Goal: Information Seeking & Learning: Learn about a topic

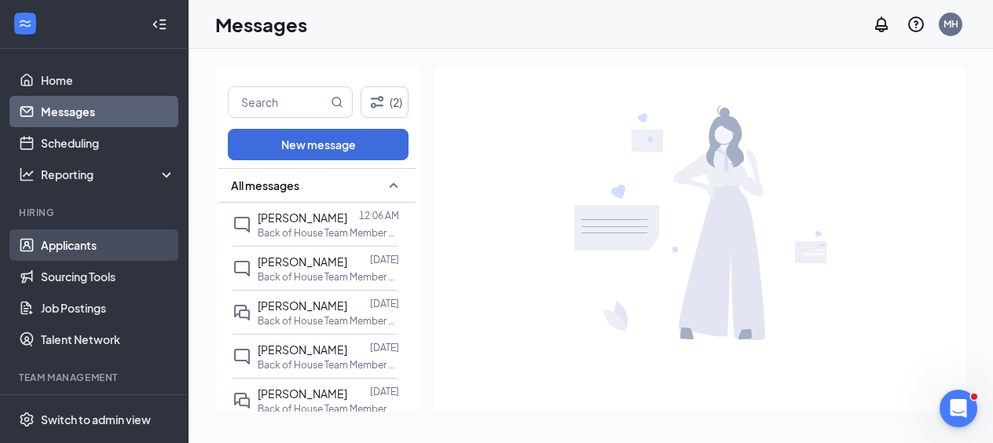
click at [78, 247] on link "Applicants" at bounding box center [108, 244] width 134 height 31
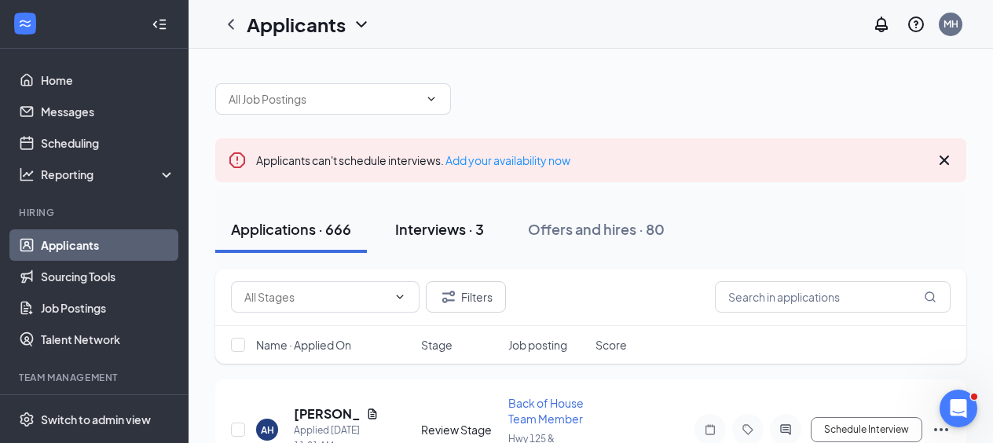
click at [446, 229] on div "Interviews · 3" at bounding box center [439, 229] width 89 height 20
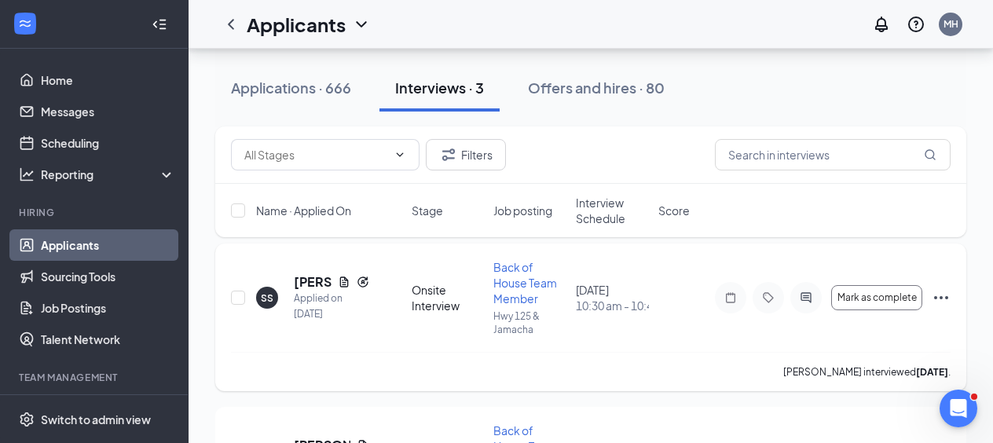
scroll to position [155, 0]
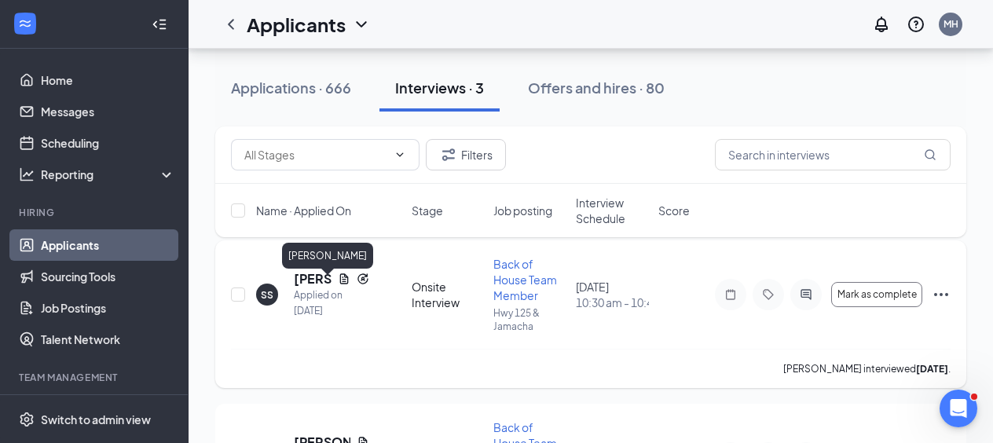
click at [310, 285] on h5 "[PERSON_NAME]" at bounding box center [313, 278] width 38 height 17
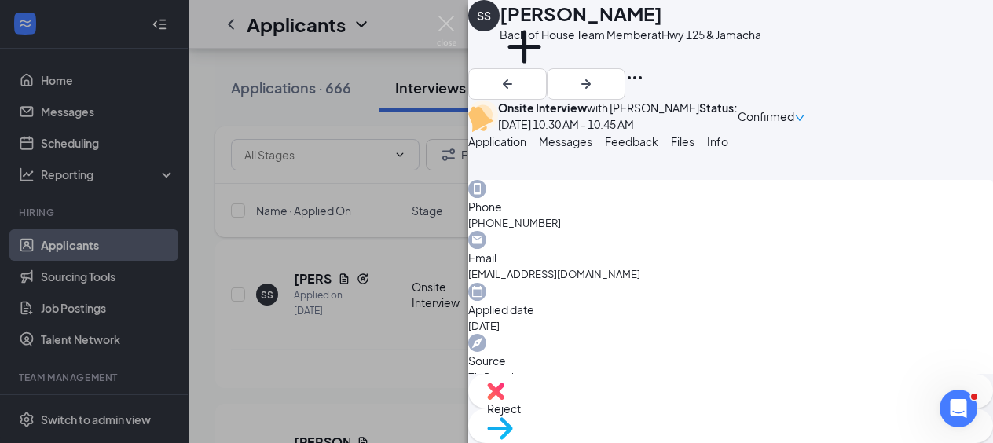
scroll to position [1028, 0]
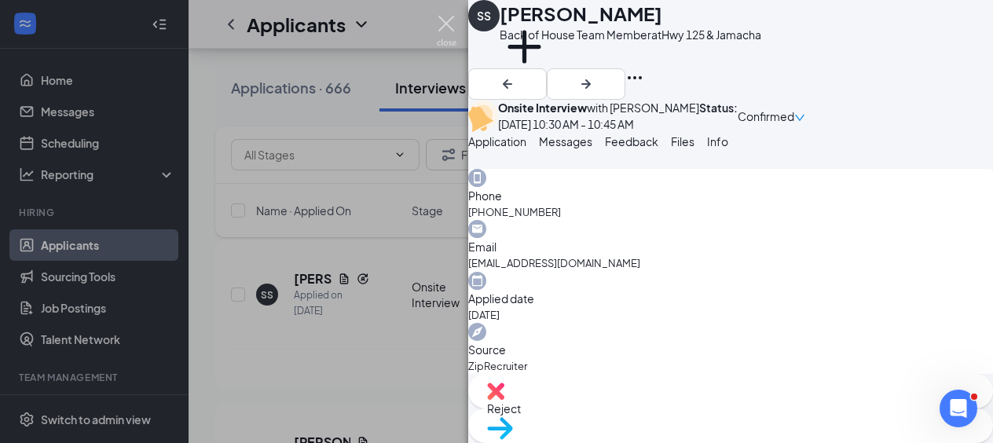
click at [446, 23] on img at bounding box center [447, 31] width 20 height 31
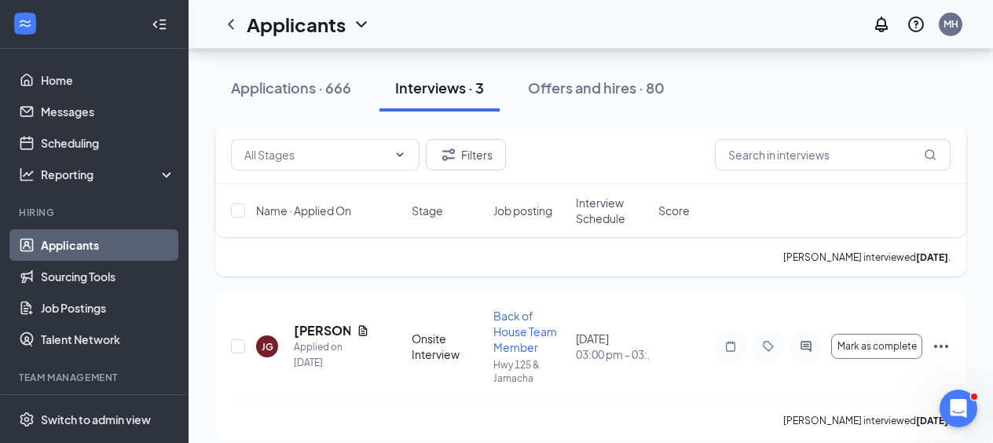
scroll to position [316, 0]
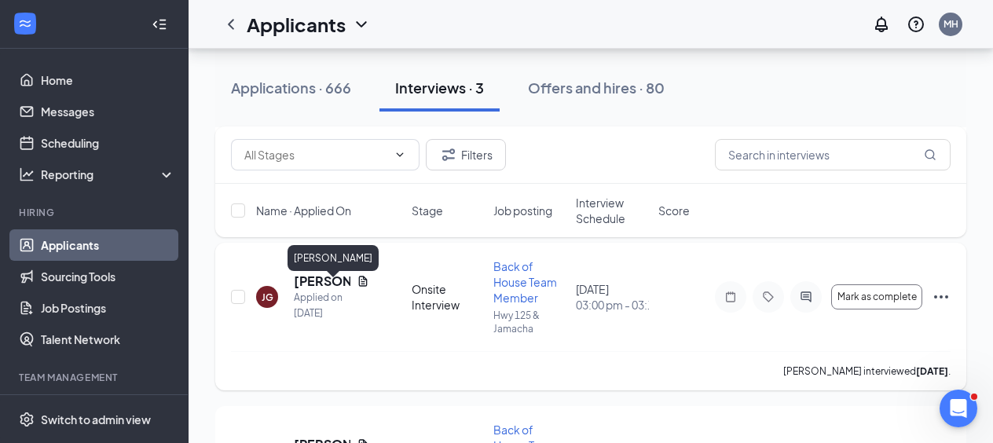
click at [322, 288] on h5 "[PERSON_NAME]" at bounding box center [322, 281] width 57 height 17
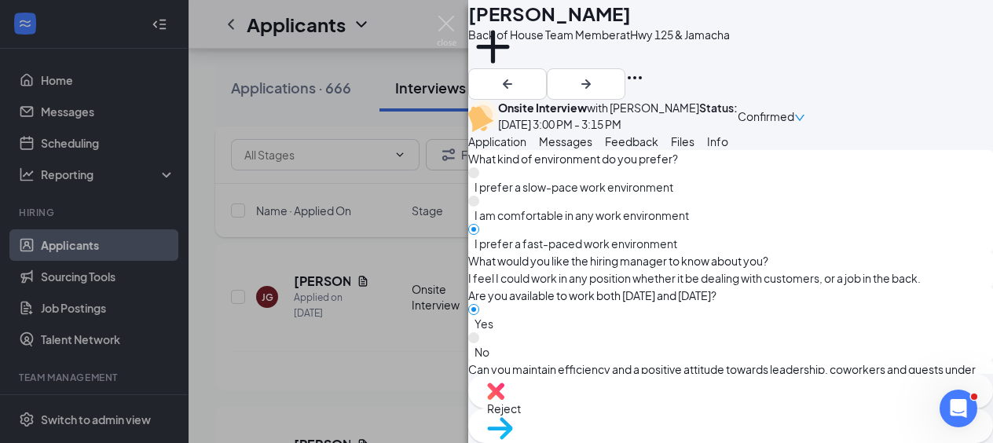
scroll to position [956, 0]
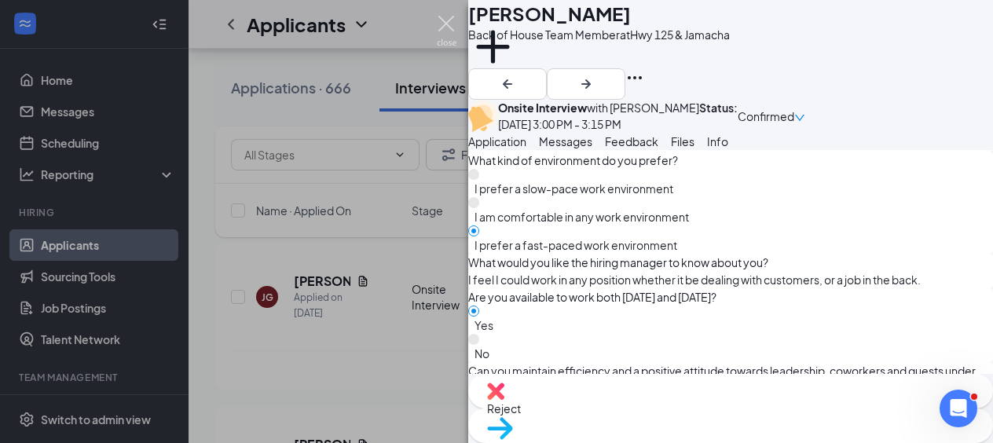
click at [447, 16] on img at bounding box center [447, 31] width 20 height 31
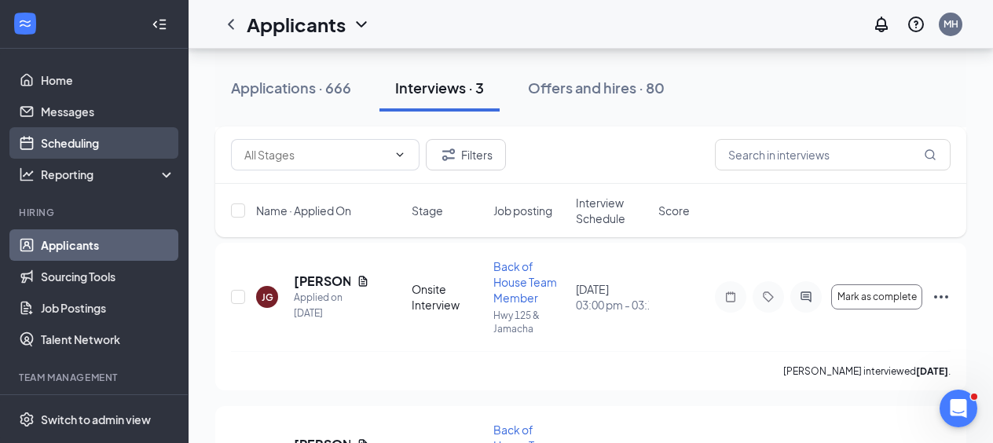
click at [56, 145] on link "Scheduling" at bounding box center [108, 142] width 134 height 31
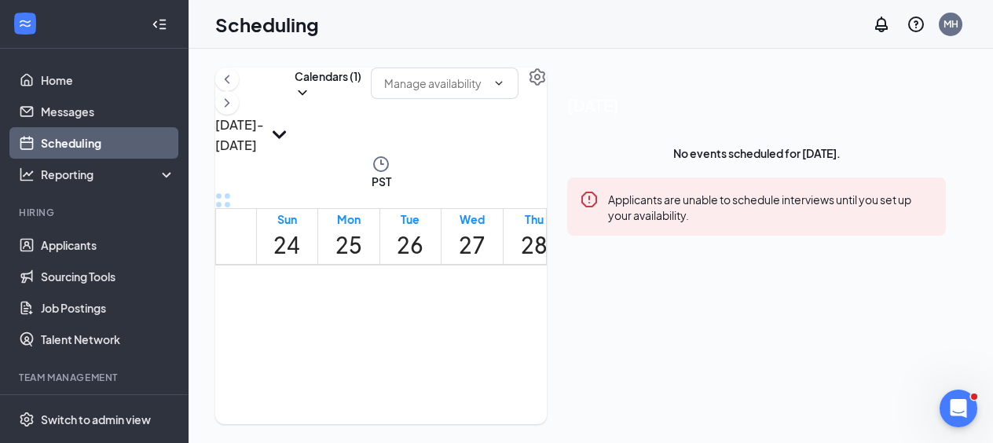
scroll to position [1221, 0]
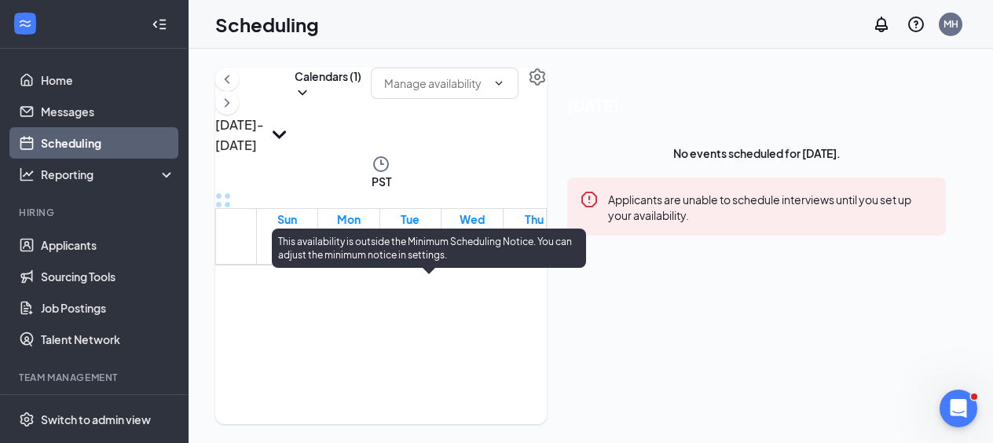
click at [426, 303] on span "12:30-12:45 PM" at bounding box center [410, 317] width 55 height 29
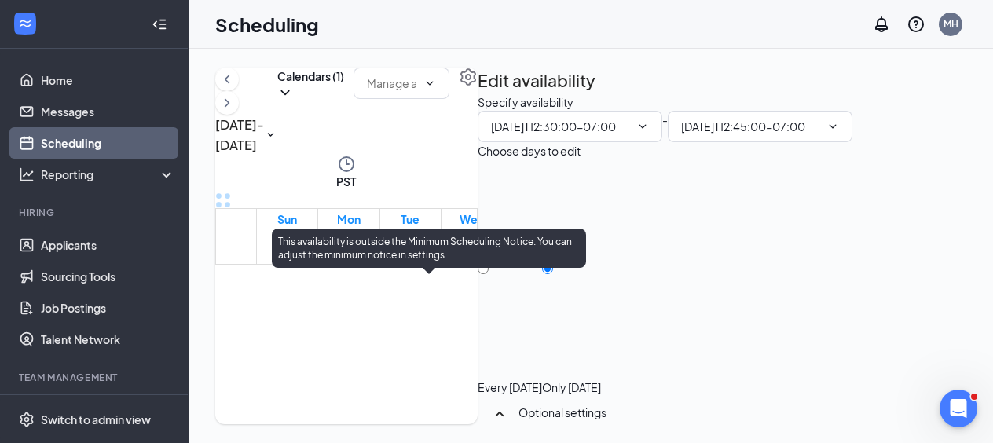
type input "12:30 PM"
type input "12:45 PM"
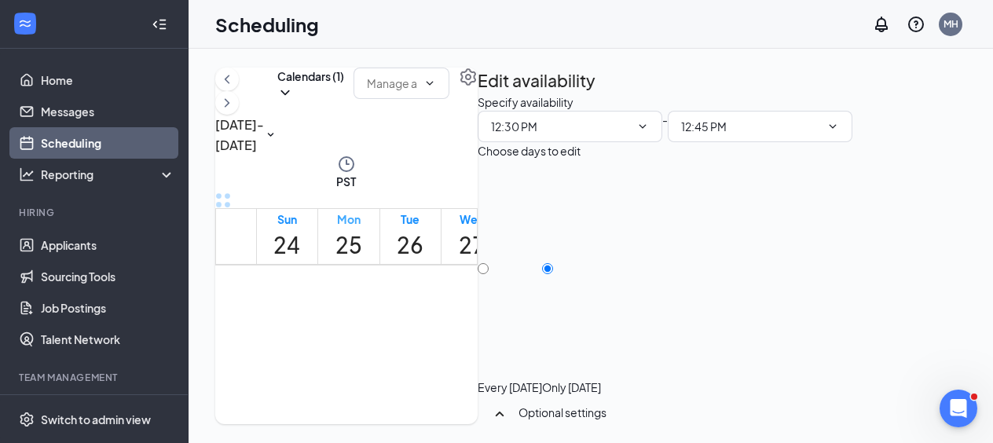
scroll to position [0, 55]
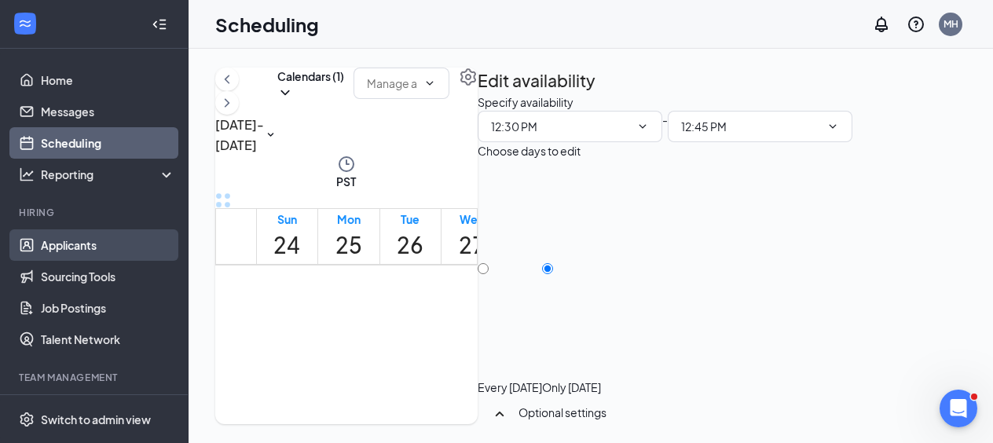
click at [65, 243] on link "Applicants" at bounding box center [108, 244] width 134 height 31
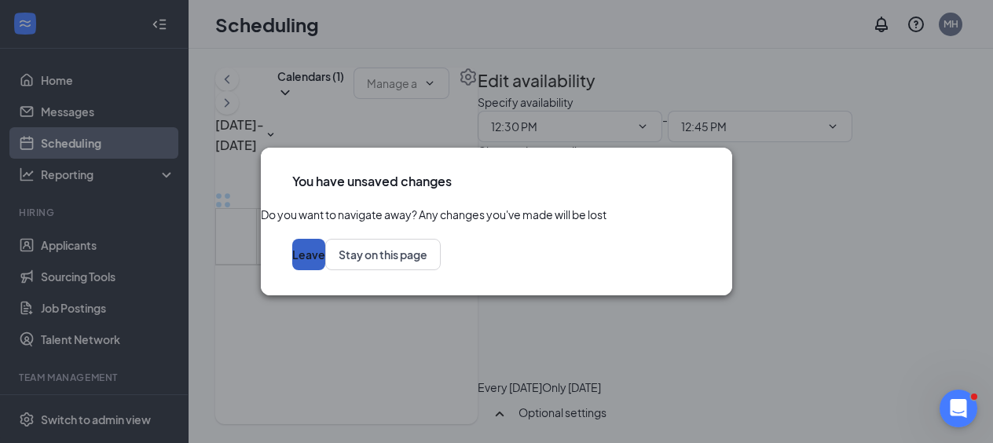
click at [325, 270] on button "Leave" at bounding box center [308, 254] width 33 height 31
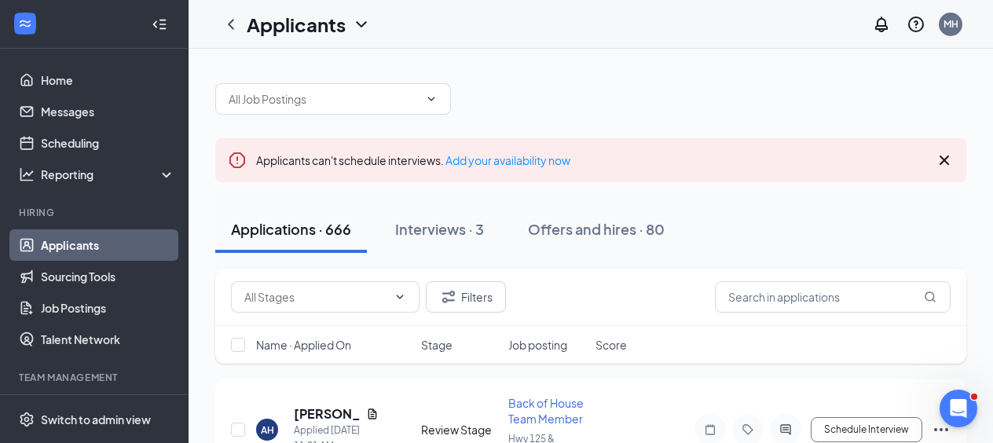
click at [361, 26] on icon "ChevronDown" at bounding box center [361, 24] width 10 height 6
click at [330, 91] on link "Archived applicants" at bounding box center [308, 83] width 105 height 16
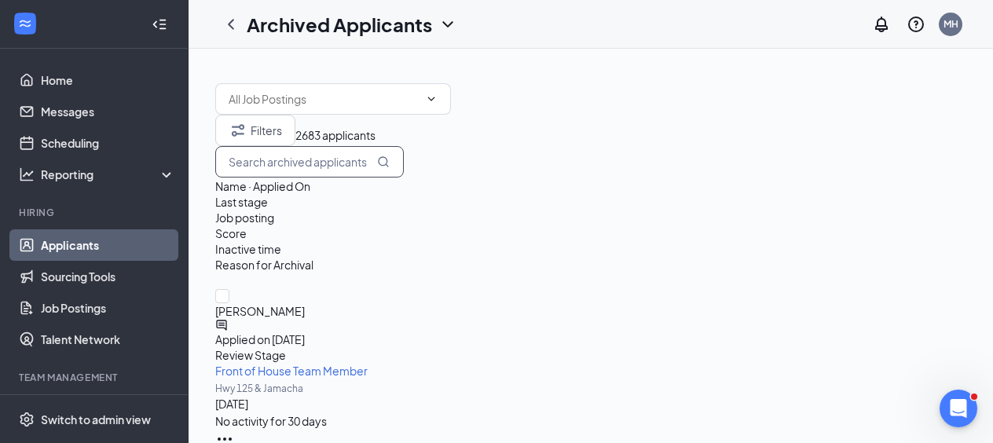
click at [404, 178] on input "text" at bounding box center [309, 161] width 189 height 31
type input "[PERSON_NAME]"
click at [229, 25] on icon "ChevronLeft" at bounding box center [231, 24] width 19 height 19
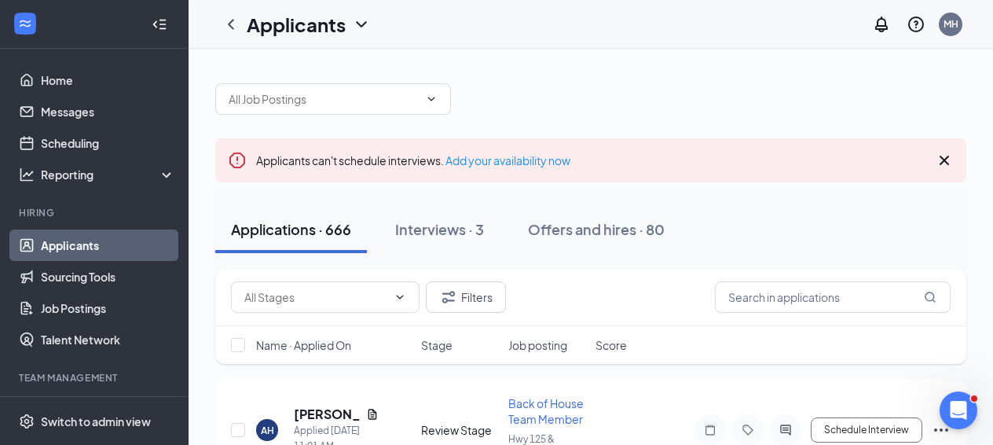
click at [296, 225] on div "Applications · 666" at bounding box center [291, 229] width 120 height 20
click at [754, 296] on input "text" at bounding box center [833, 296] width 236 height 31
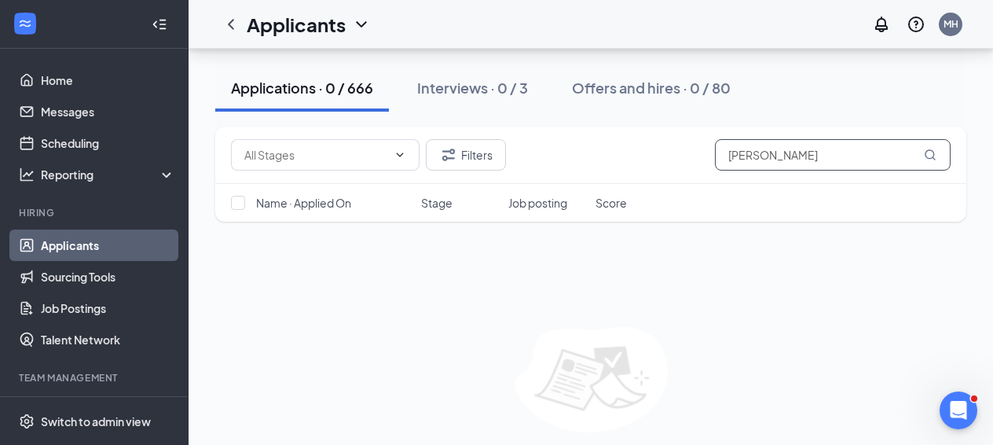
scroll to position [144, 0]
type input "[PERSON_NAME]"
click at [474, 92] on div "Interviews · 0 / 3" at bounding box center [472, 88] width 111 height 20
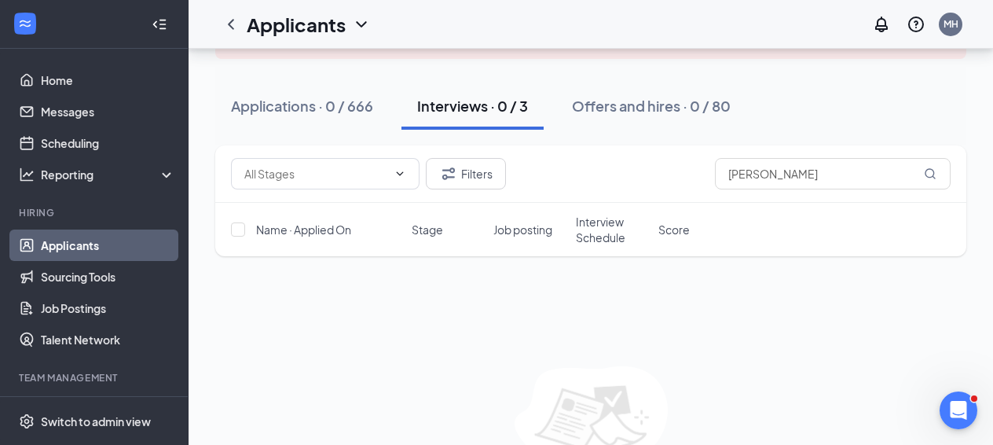
scroll to position [94, 0]
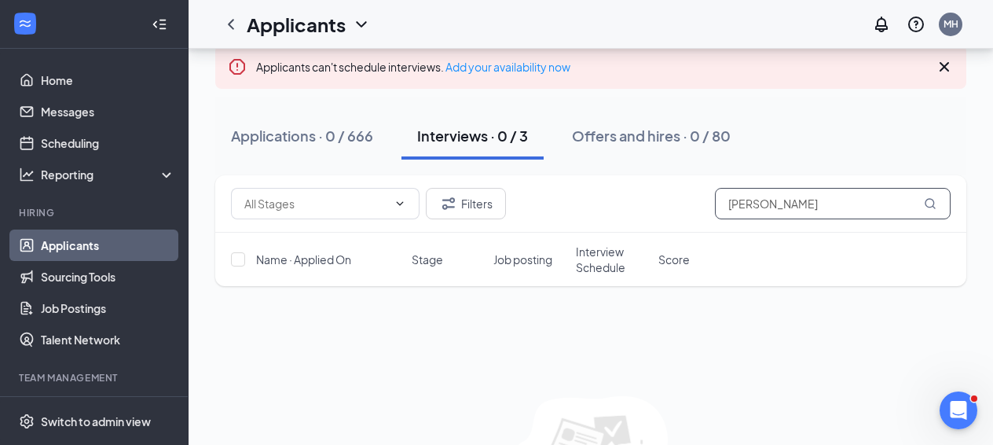
drag, startPoint x: 761, startPoint y: 207, endPoint x: 711, endPoint y: 202, distance: 49.7
click at [711, 202] on div "Filters [PERSON_NAME]" at bounding box center [591, 203] width 720 height 31
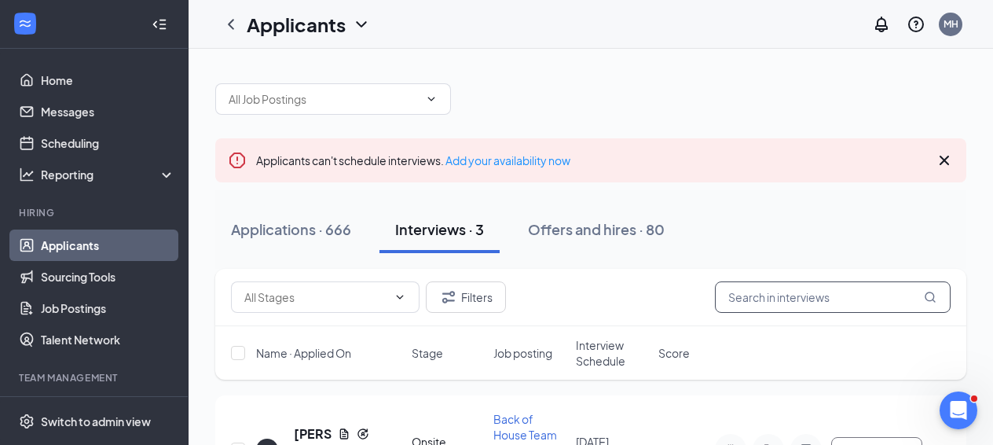
click at [736, 293] on input "text" at bounding box center [833, 296] width 236 height 31
click at [296, 233] on div "Applications · 666" at bounding box center [291, 229] width 120 height 20
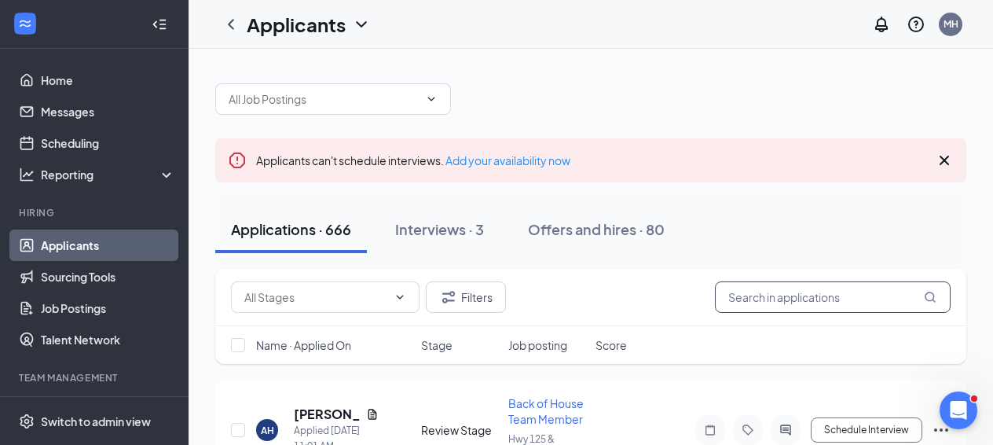
click at [750, 289] on input "text" at bounding box center [833, 296] width 236 height 31
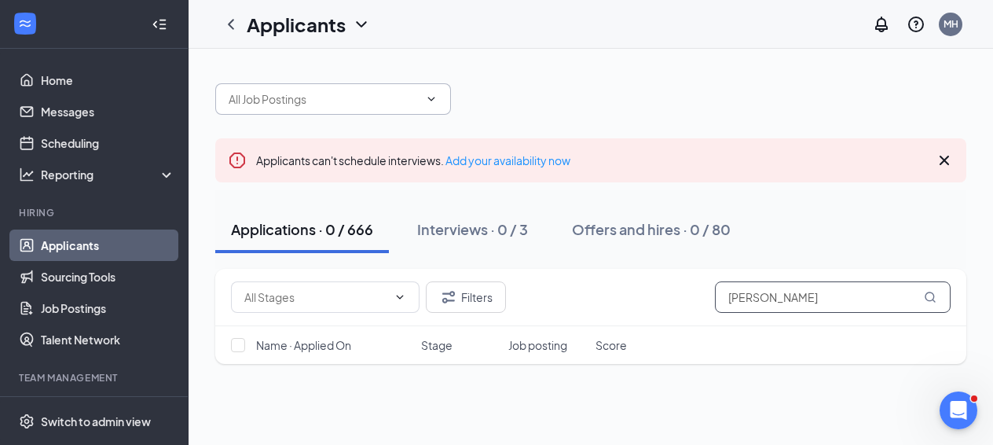
type input "[PERSON_NAME]"
click at [428, 95] on icon "ChevronDown" at bounding box center [431, 99] width 13 height 13
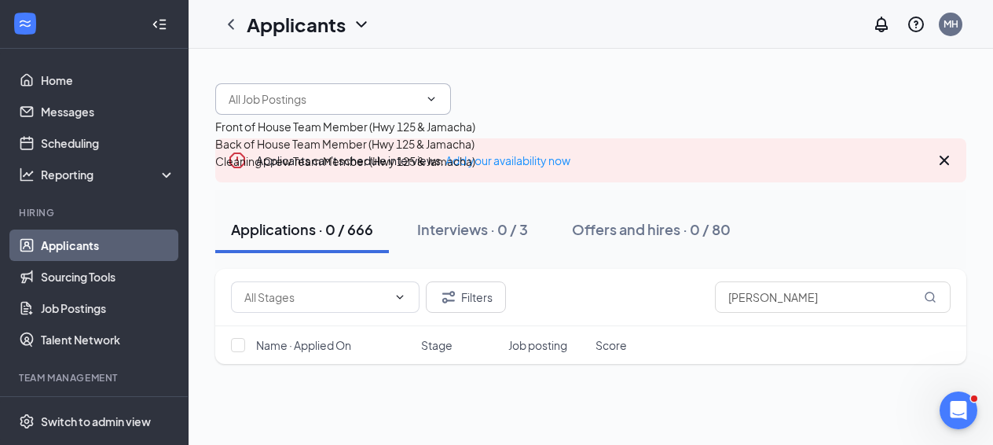
click at [361, 24] on icon "ChevronDown" at bounding box center [361, 24] width 19 height 19
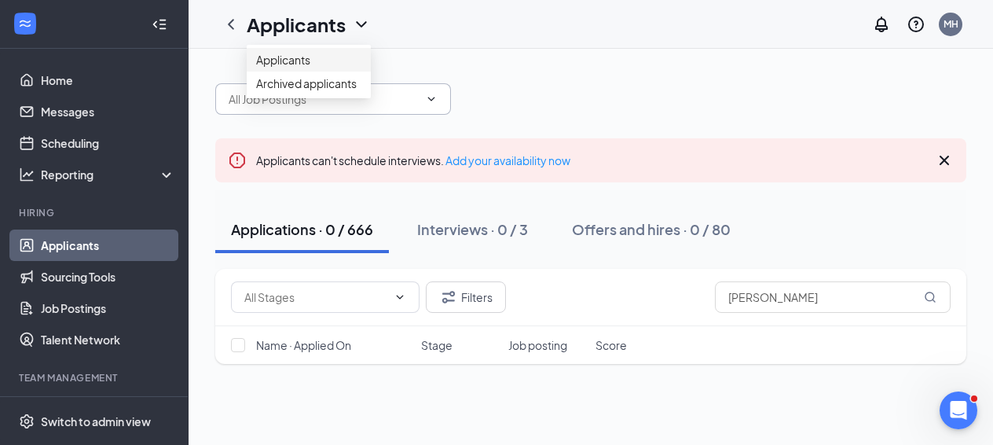
click at [311, 67] on link "Applicants" at bounding box center [308, 60] width 105 height 16
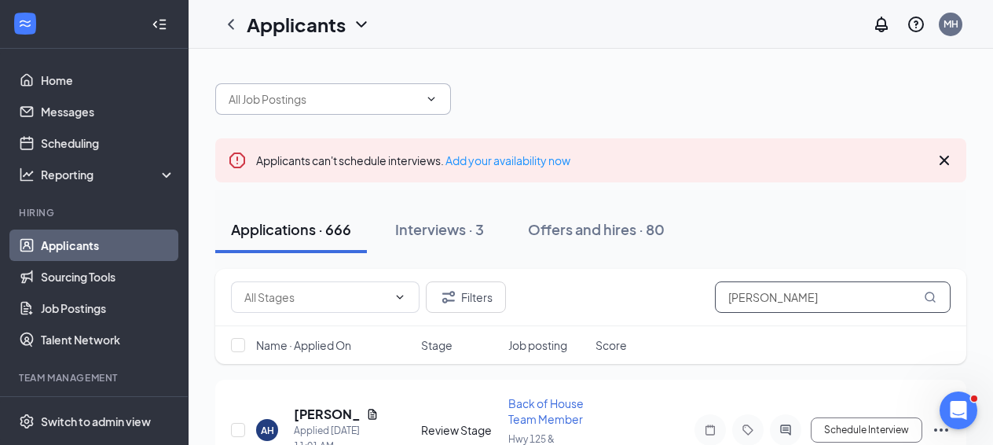
click at [741, 296] on input "[PERSON_NAME]" at bounding box center [833, 296] width 236 height 31
click at [358, 20] on icon "ChevronDown" at bounding box center [361, 24] width 19 height 19
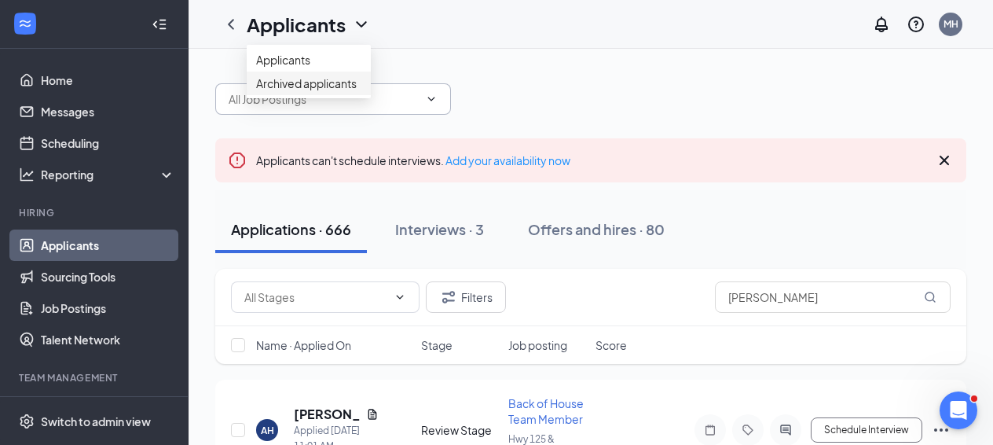
click at [306, 91] on link "Archived applicants" at bounding box center [308, 83] width 105 height 16
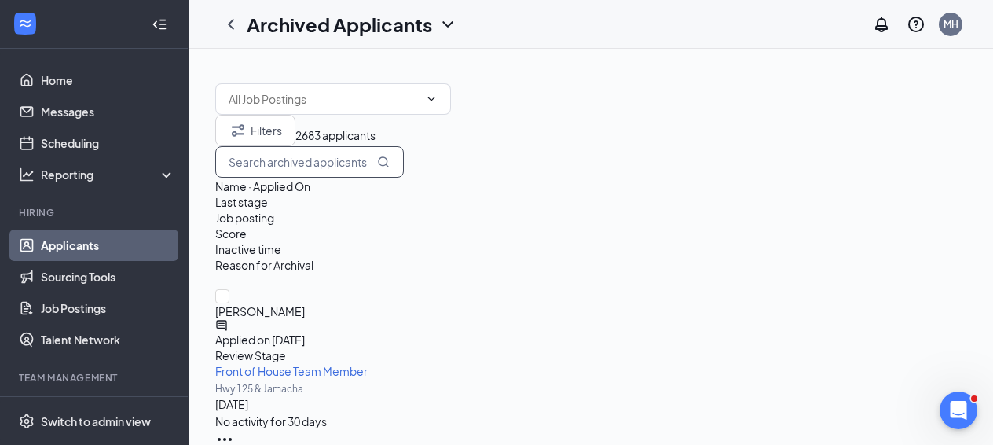
click at [404, 178] on input "text" at bounding box center [309, 161] width 189 height 31
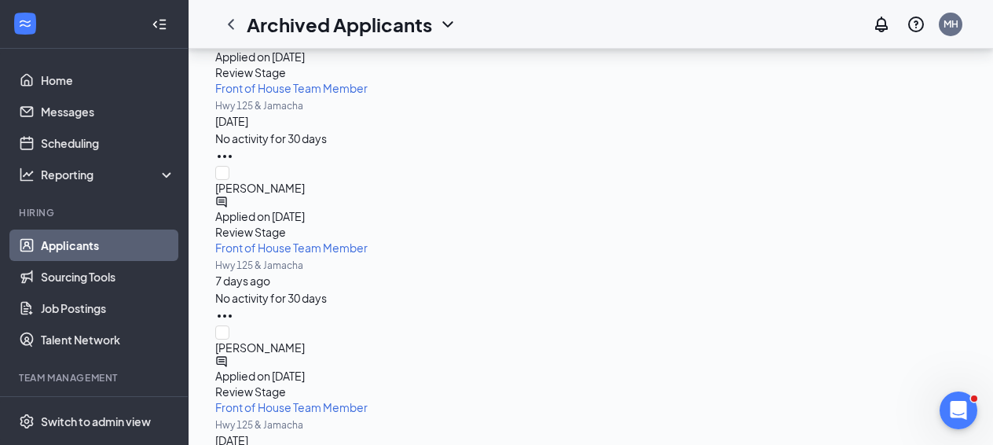
scroll to position [281, 0]
type input "[PERSON_NAME]"
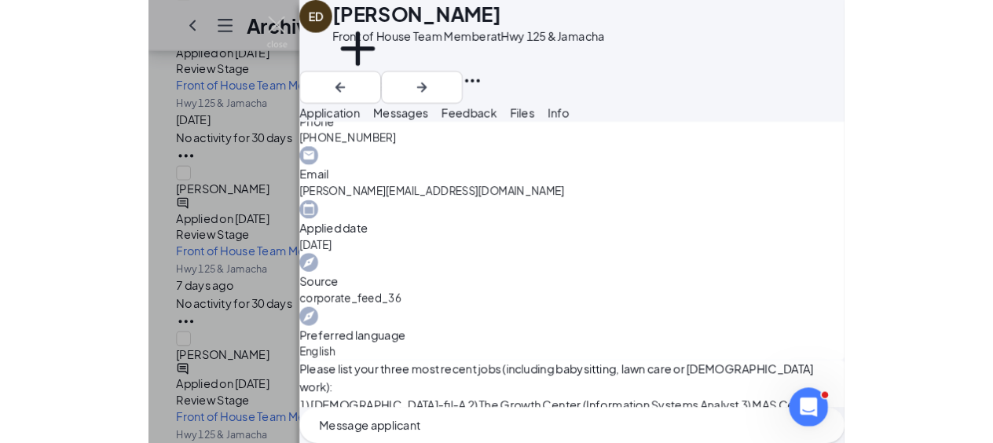
scroll to position [295, 0]
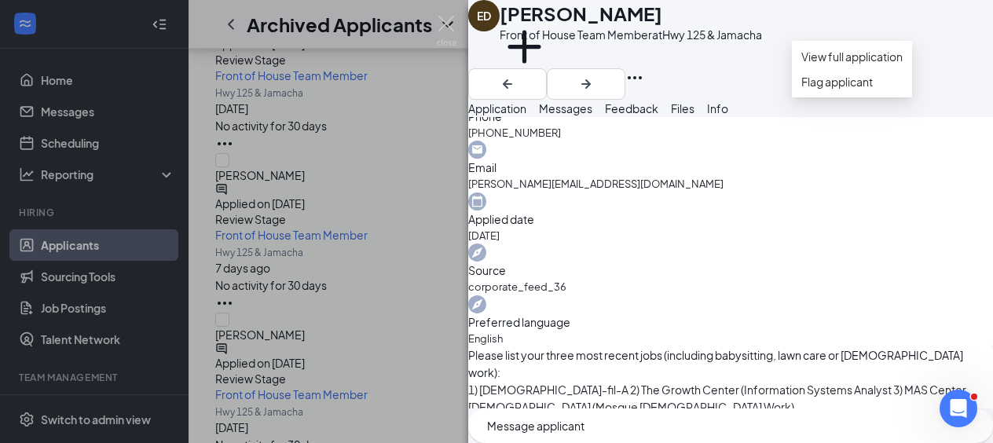
click at [644, 68] on icon "Ellipses" at bounding box center [634, 77] width 19 height 19
click at [889, 64] on link "View full application" at bounding box center [851, 56] width 101 height 17
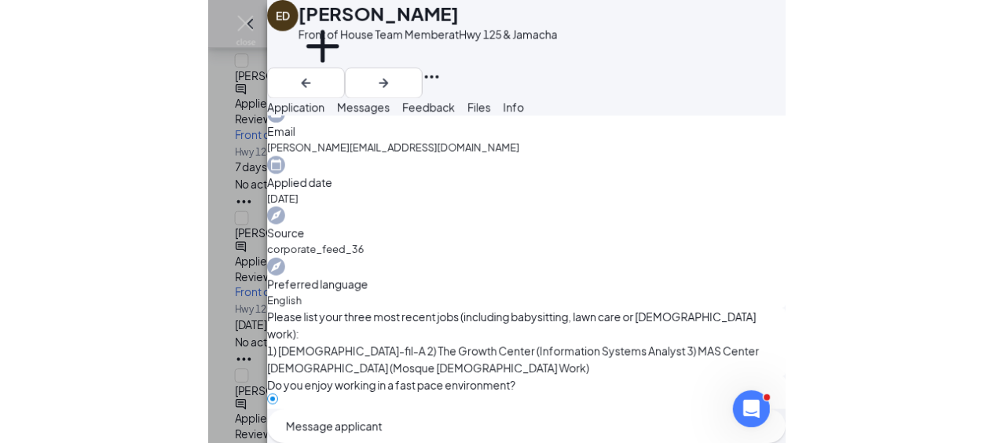
scroll to position [393, 0]
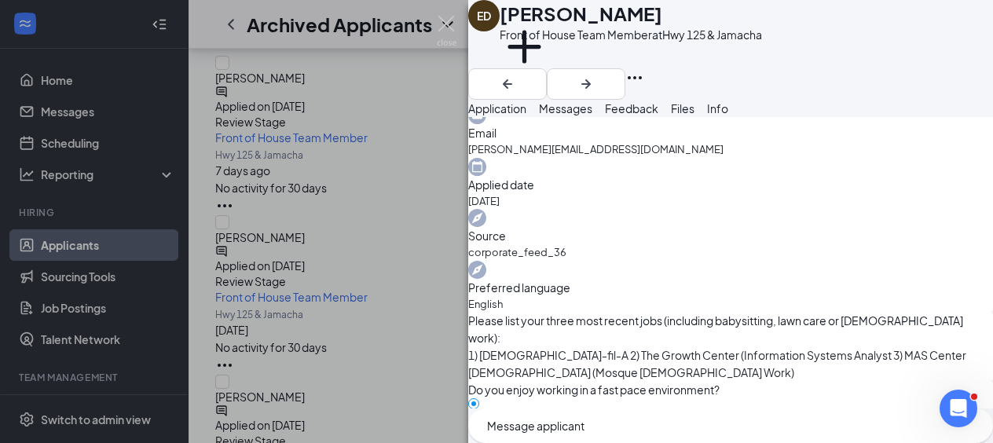
click at [592, 116] on span "Messages" at bounding box center [565, 108] width 53 height 14
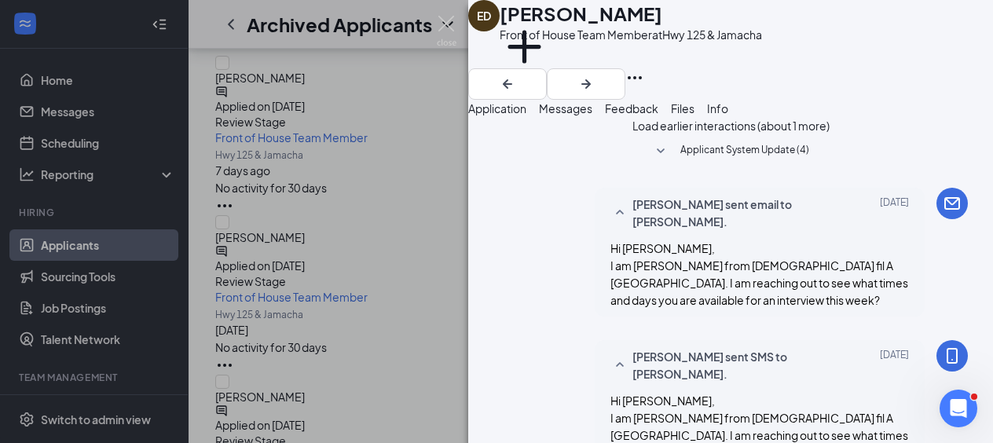
click at [526, 116] on span "Application" at bounding box center [497, 108] width 58 height 14
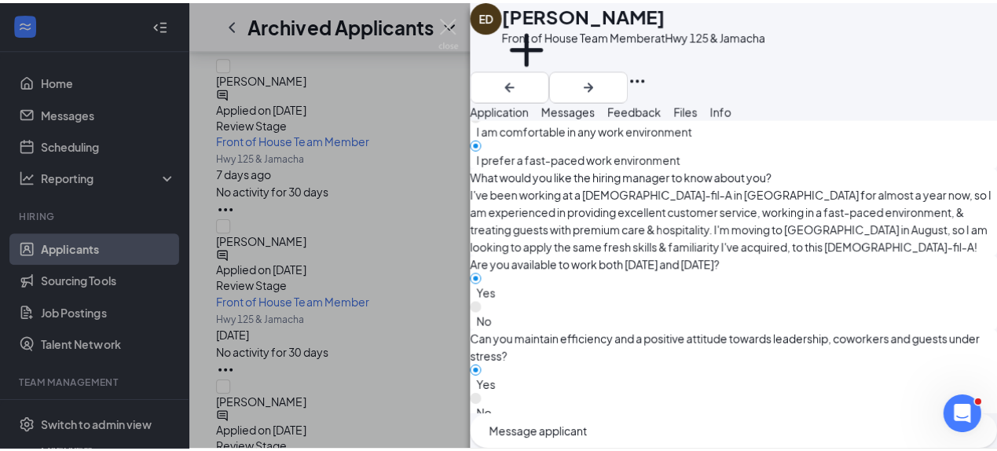
scroll to position [889, 0]
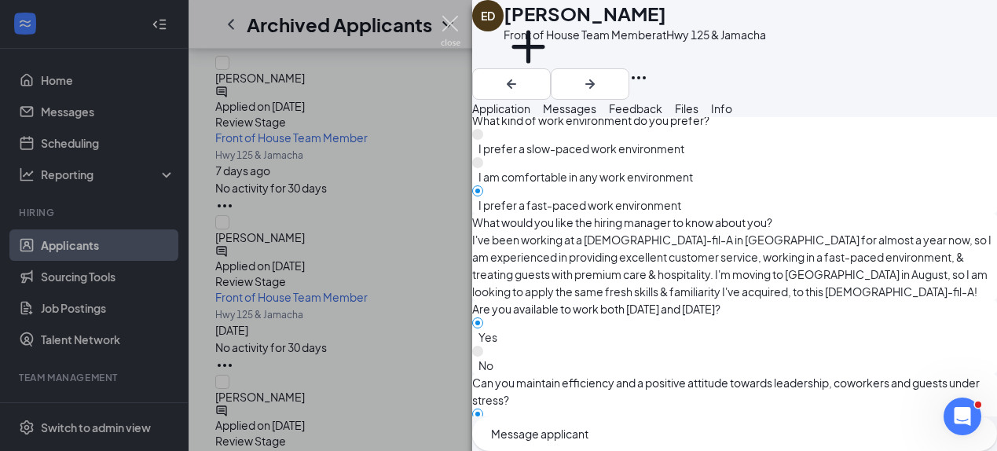
click at [448, 27] on img at bounding box center [451, 31] width 20 height 31
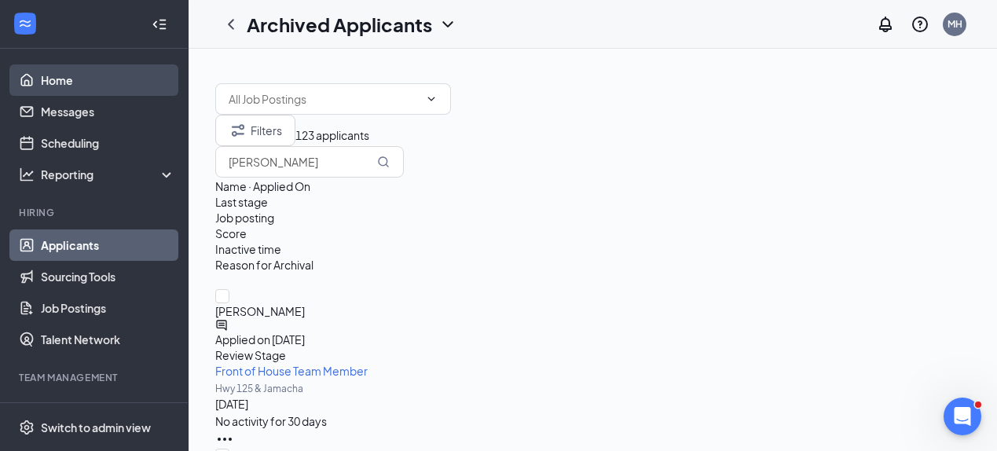
click at [50, 75] on link "Home" at bounding box center [108, 79] width 134 height 31
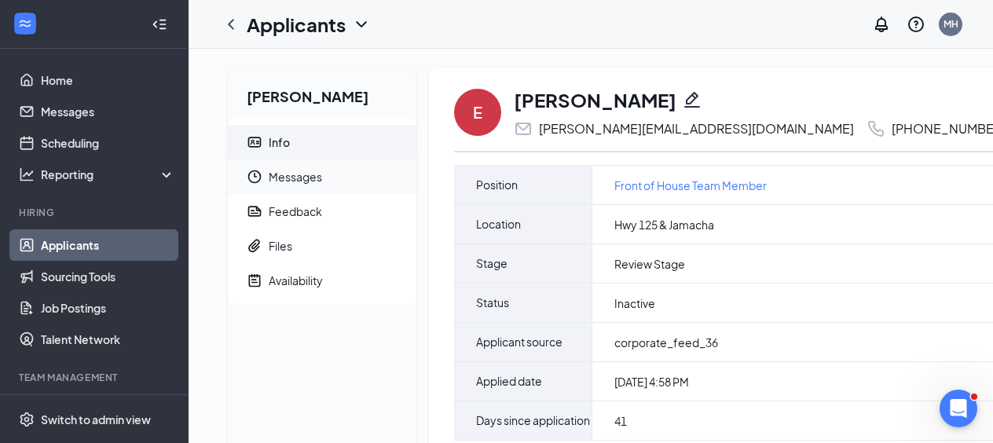
click at [298, 180] on span "Messages" at bounding box center [336, 177] width 135 height 35
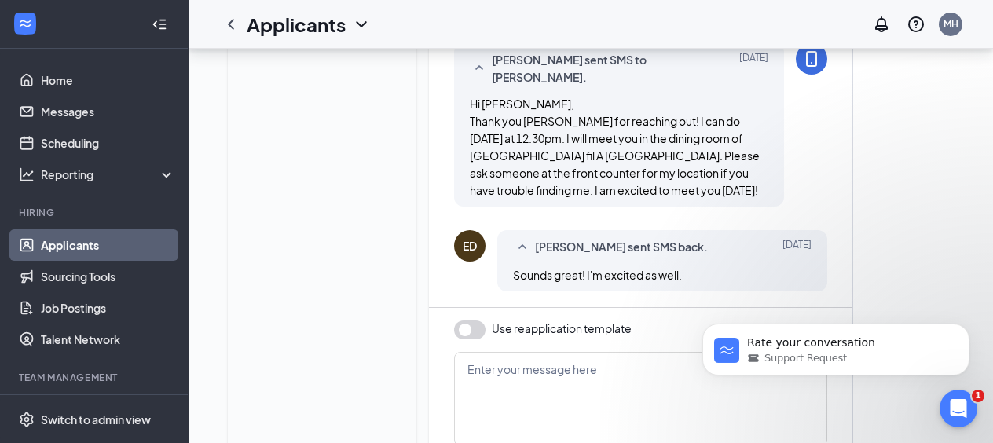
scroll to position [812, 0]
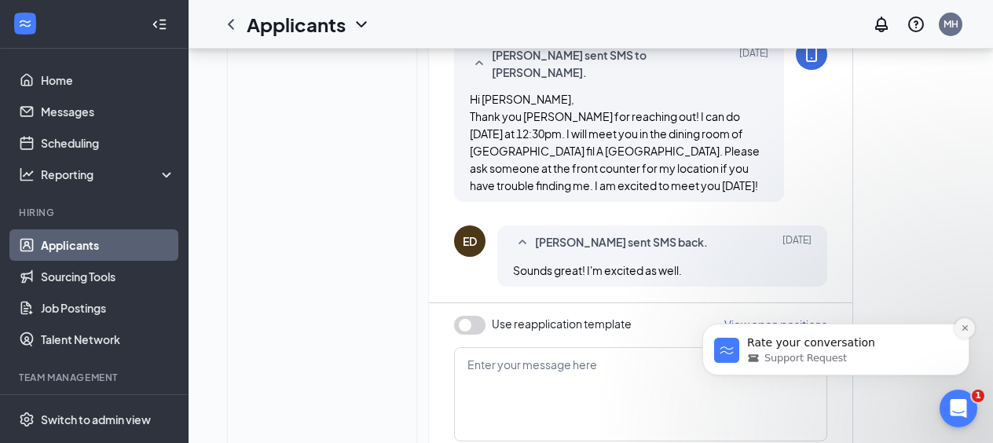
click at [963, 328] on icon "Dismiss notification" at bounding box center [965, 328] width 9 height 9
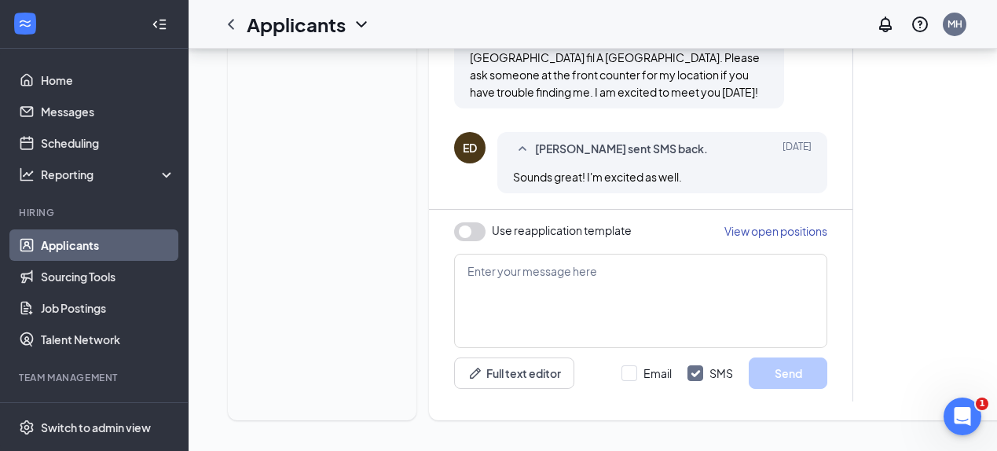
scroll to position [906, 0]
